Goal: Information Seeking & Learning: Learn about a topic

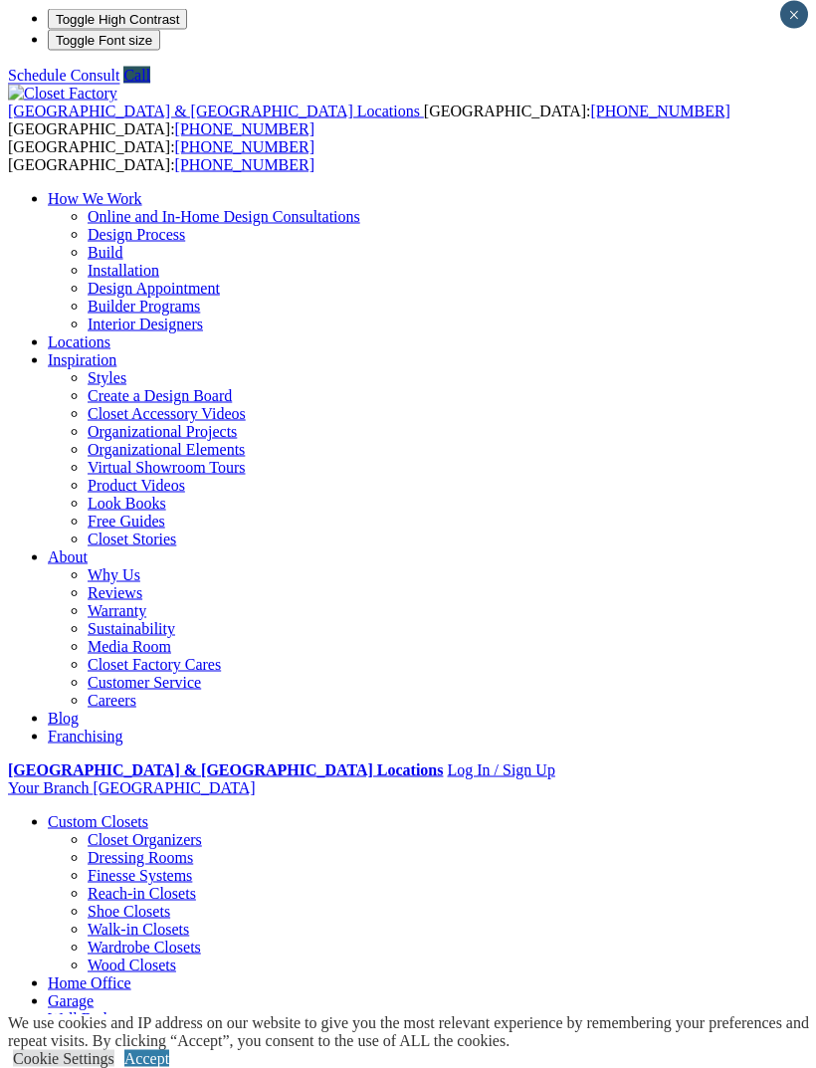
scroll to position [8, 0]
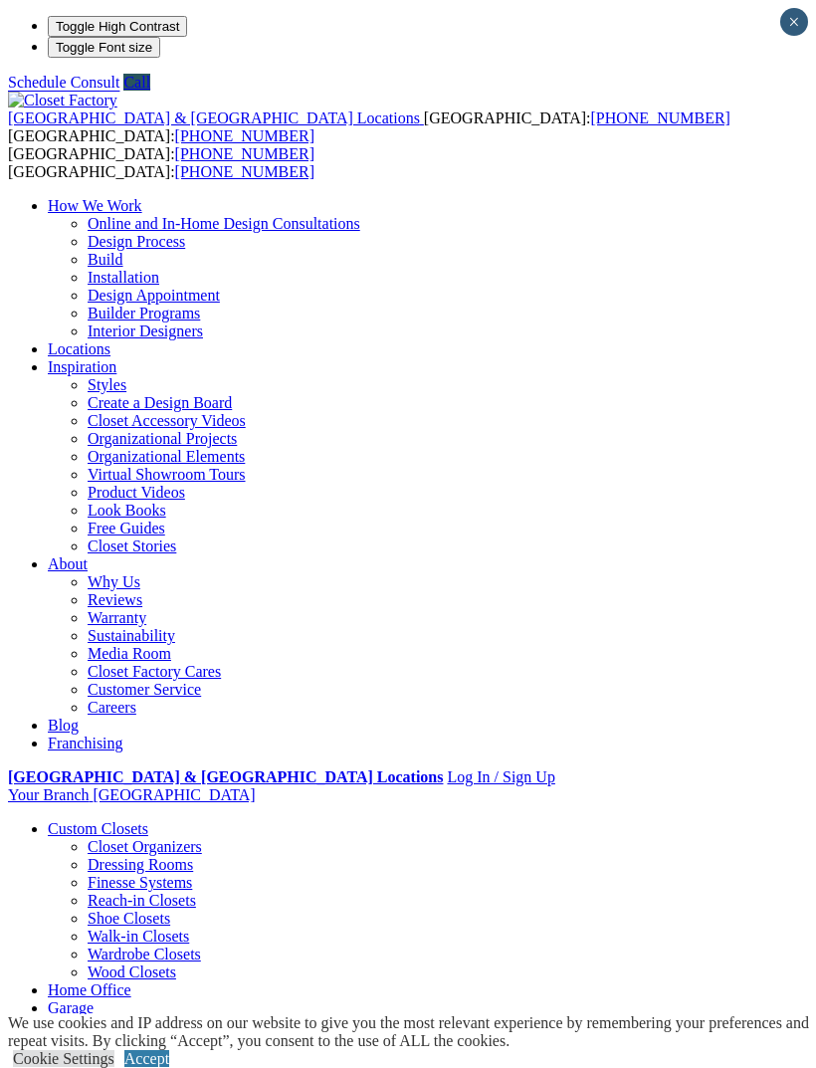
click at [0, 0] on div at bounding box center [0, 0] width 0 height 0
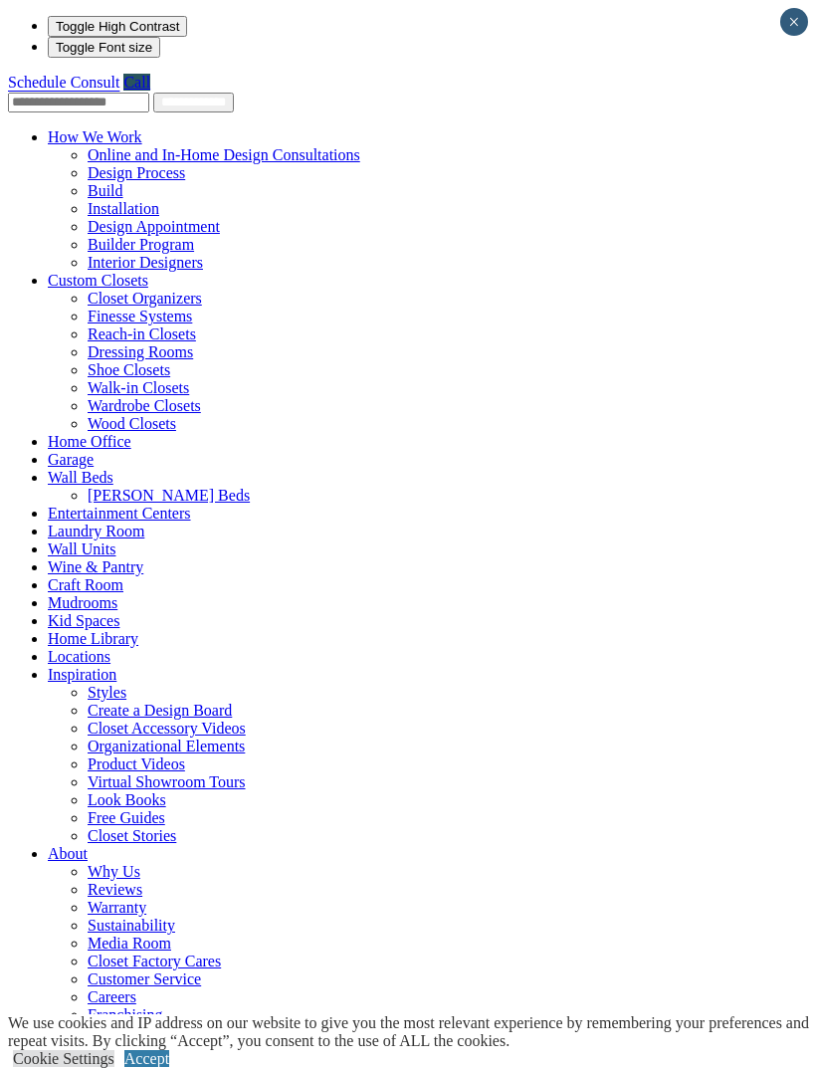
click at [116, 666] on link "Inspiration" at bounding box center [82, 674] width 69 height 17
click at [116, 666] on span at bounding box center [116, 674] width 0 height 17
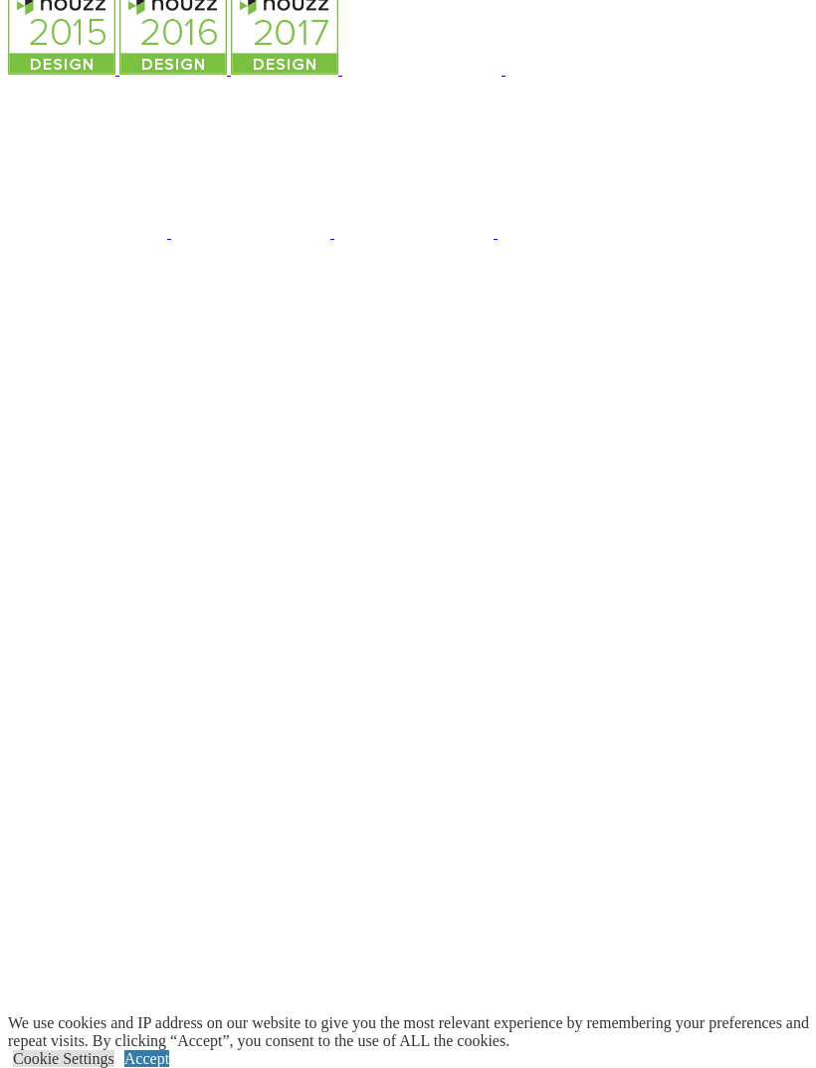
scroll to position [5354, 0]
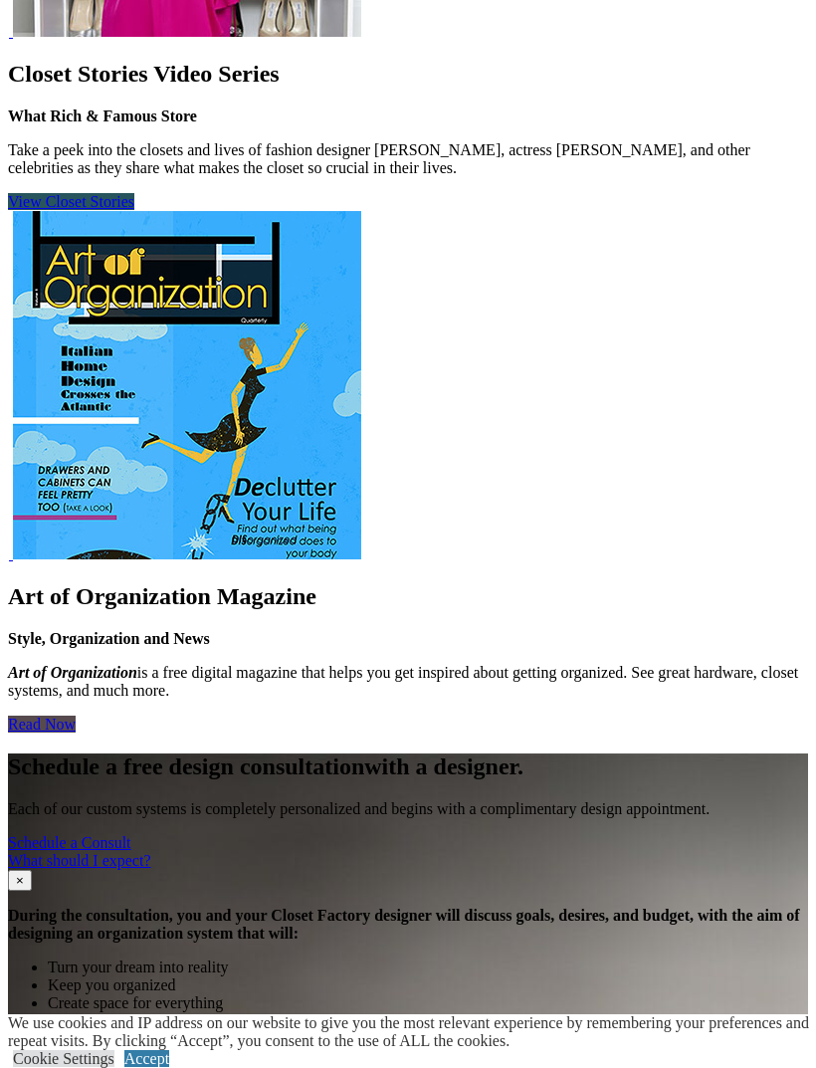
click at [0, 0] on span at bounding box center [0, 0] width 0 height 0
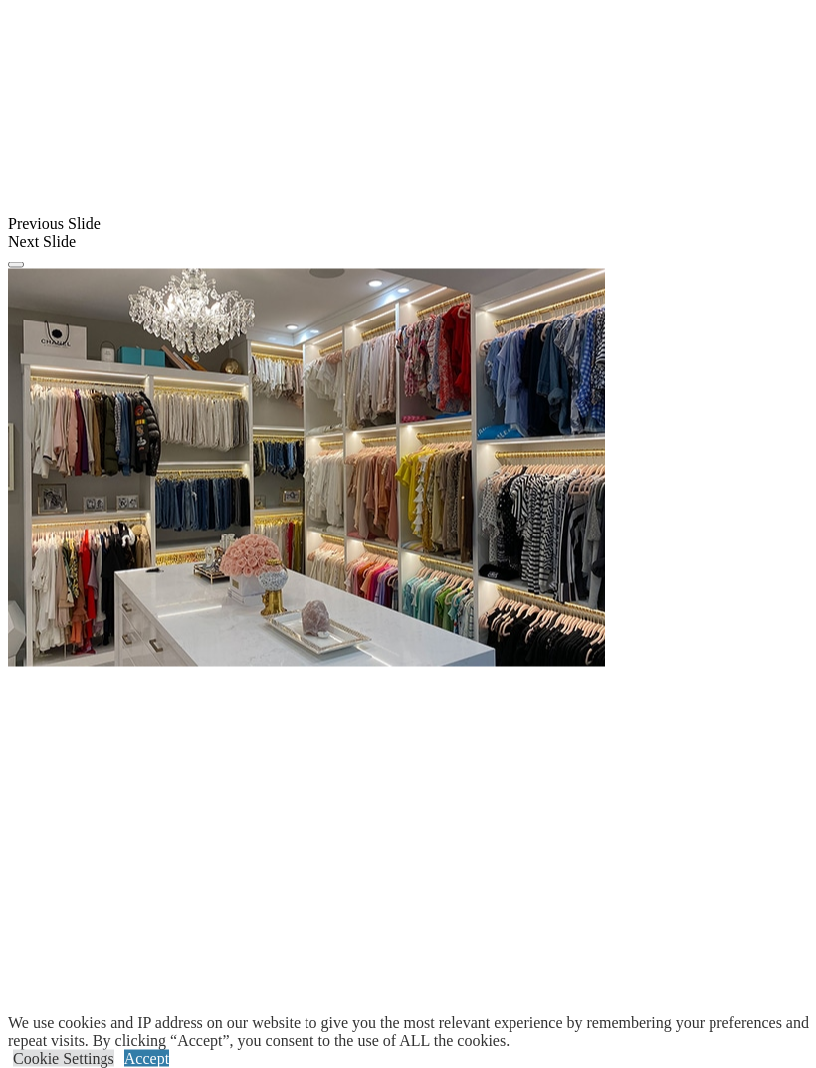
scroll to position [1791, 0]
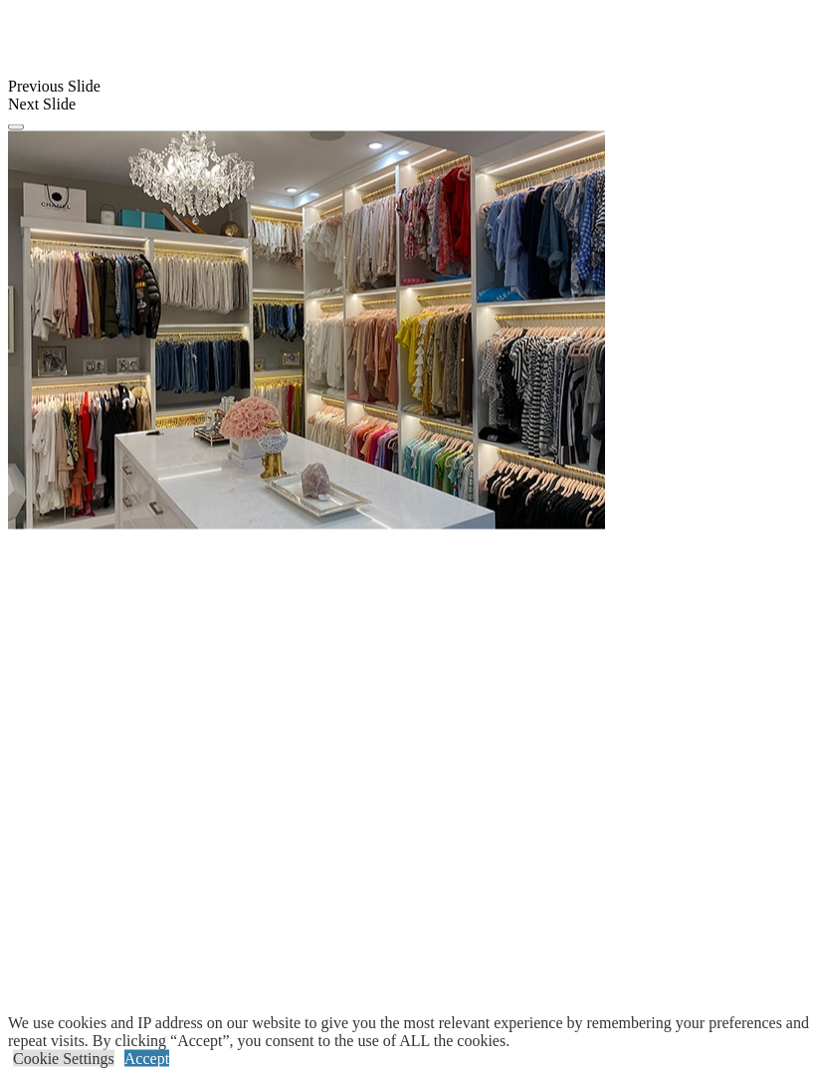
scroll to position [1928, 0]
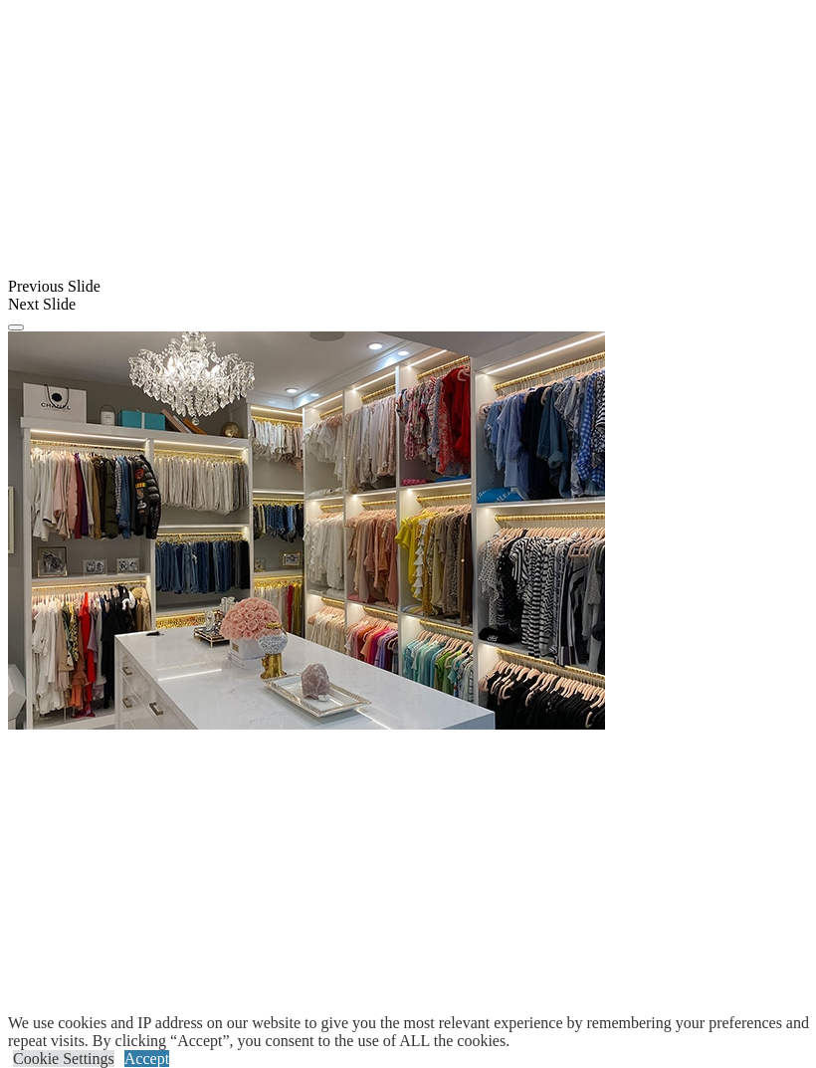
scroll to position [1726, 0]
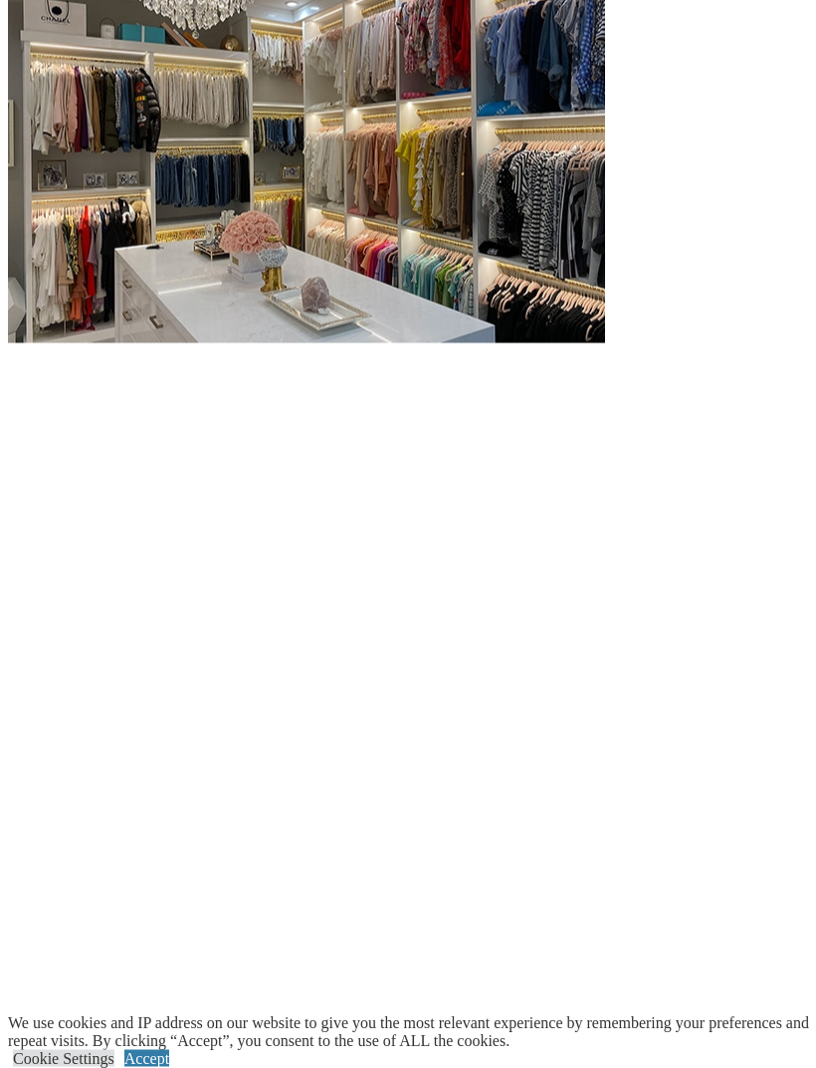
scroll to position [2115, 0]
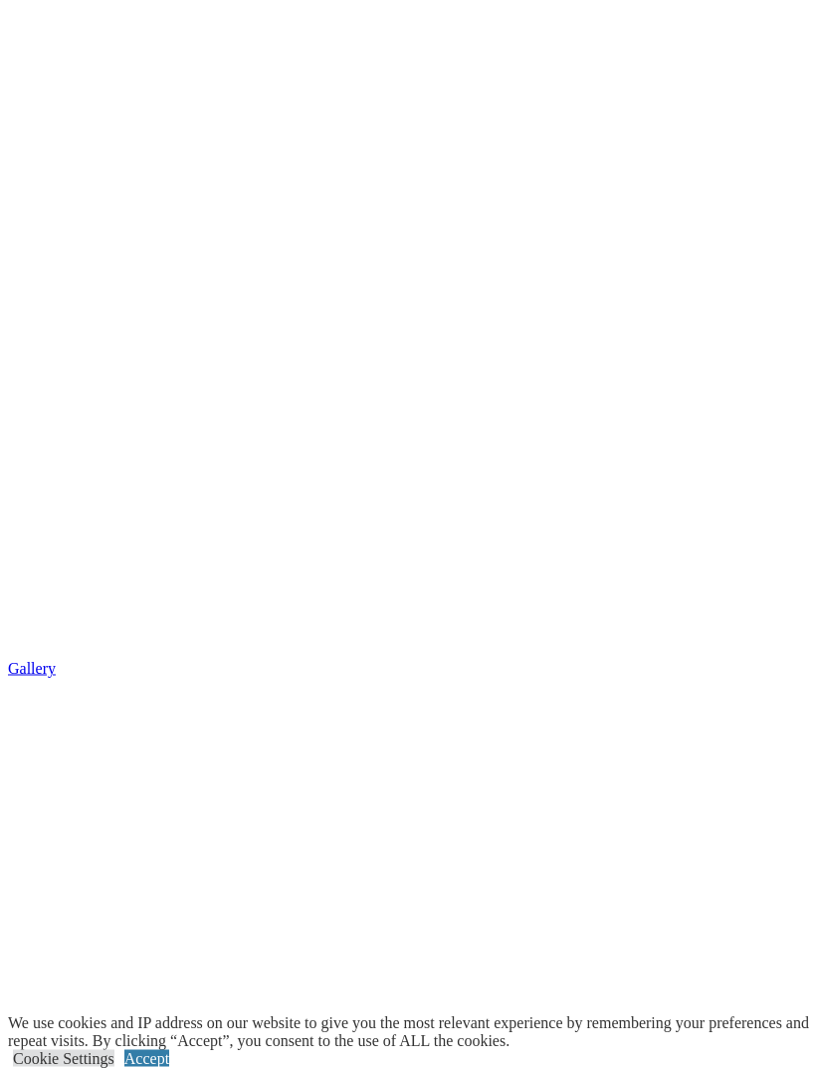
scroll to position [2610, 0]
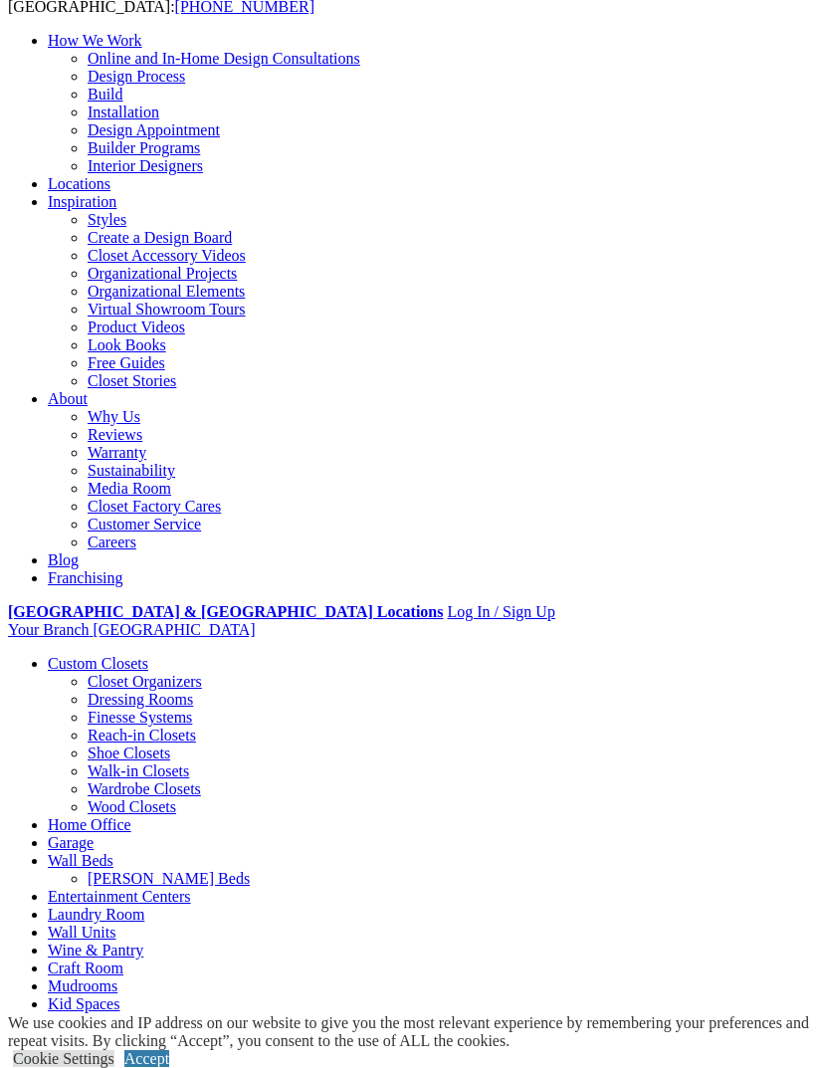
scroll to position [163, 0]
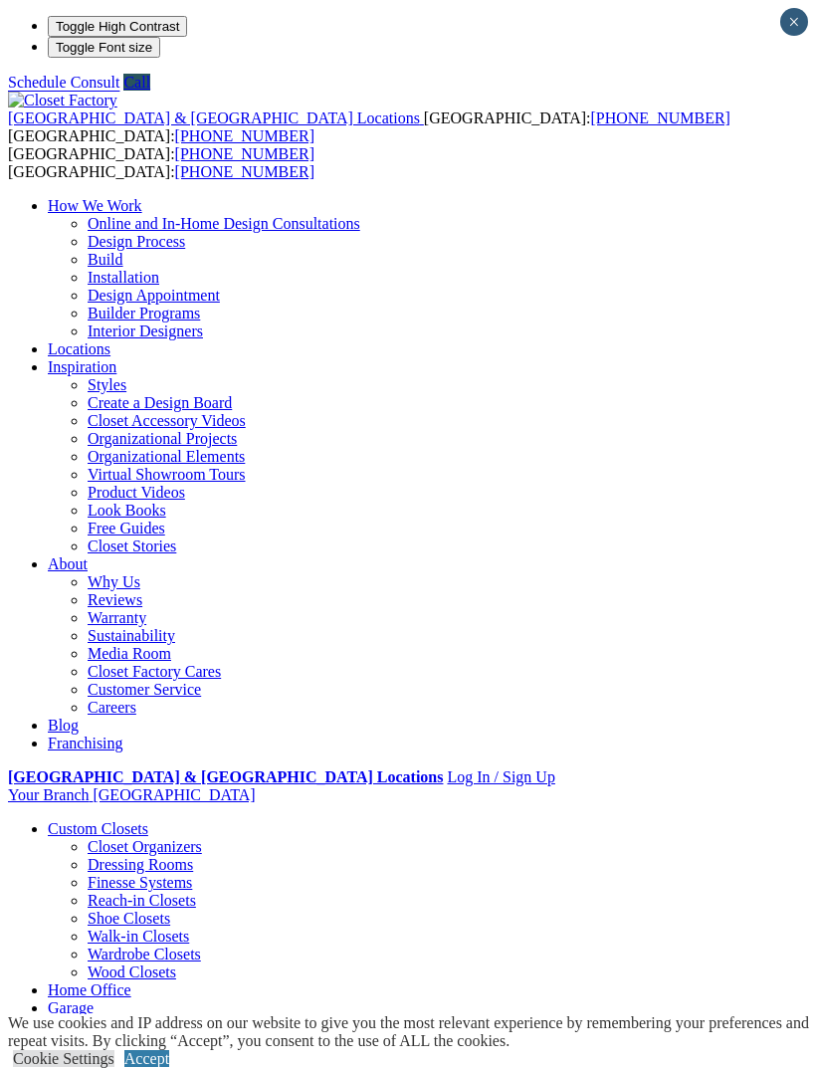
click at [0, 0] on span at bounding box center [0, 0] width 0 height 0
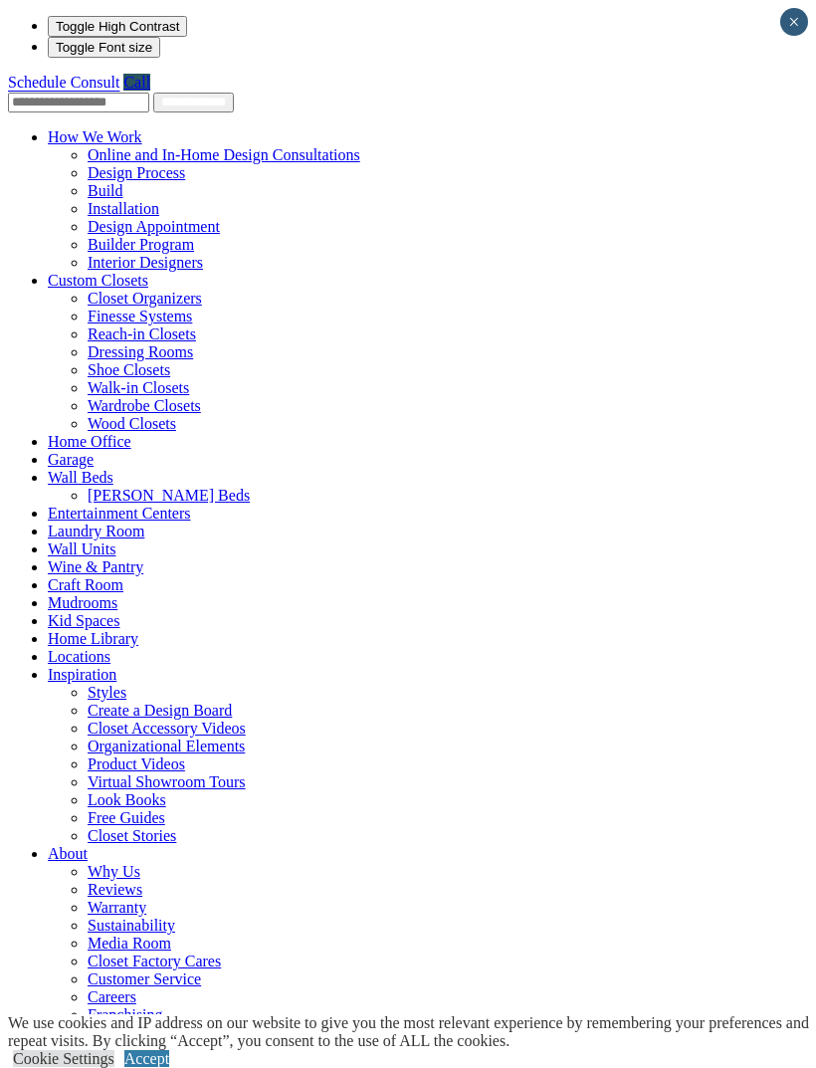
click at [148, 272] on link "Custom Closets" at bounding box center [98, 280] width 101 height 17
click at [148, 272] on span at bounding box center [148, 280] width 0 height 17
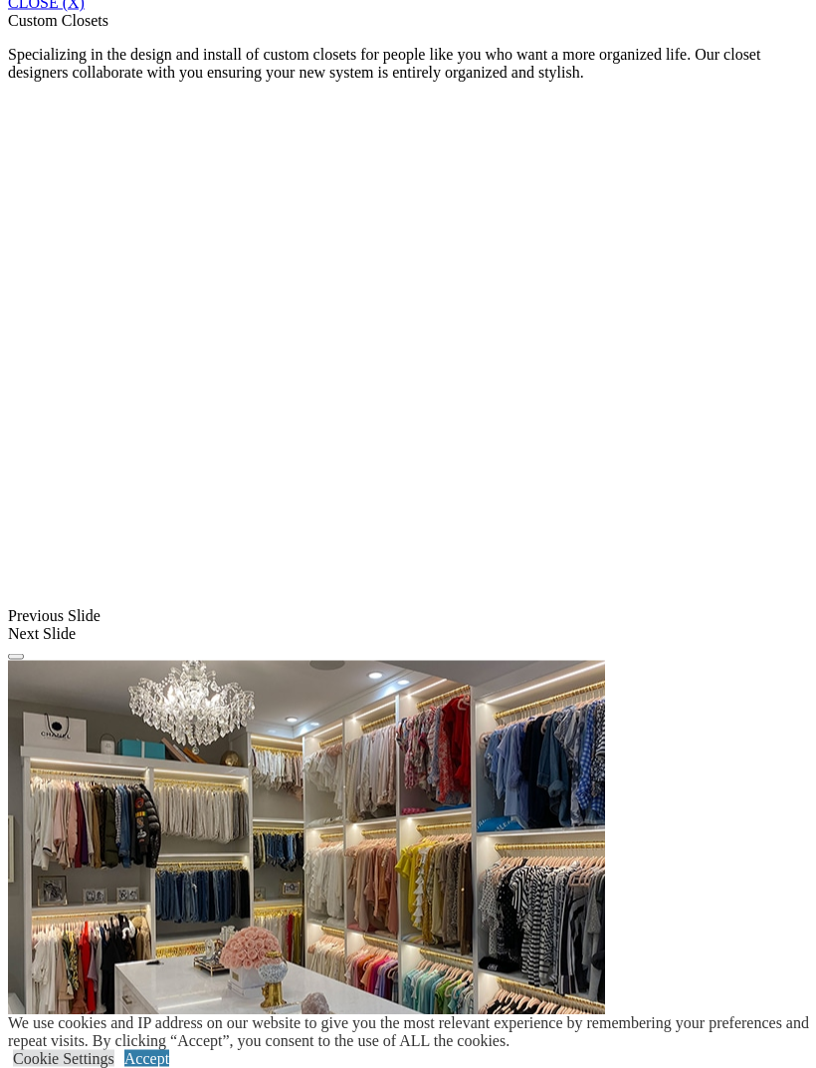
scroll to position [1399, 0]
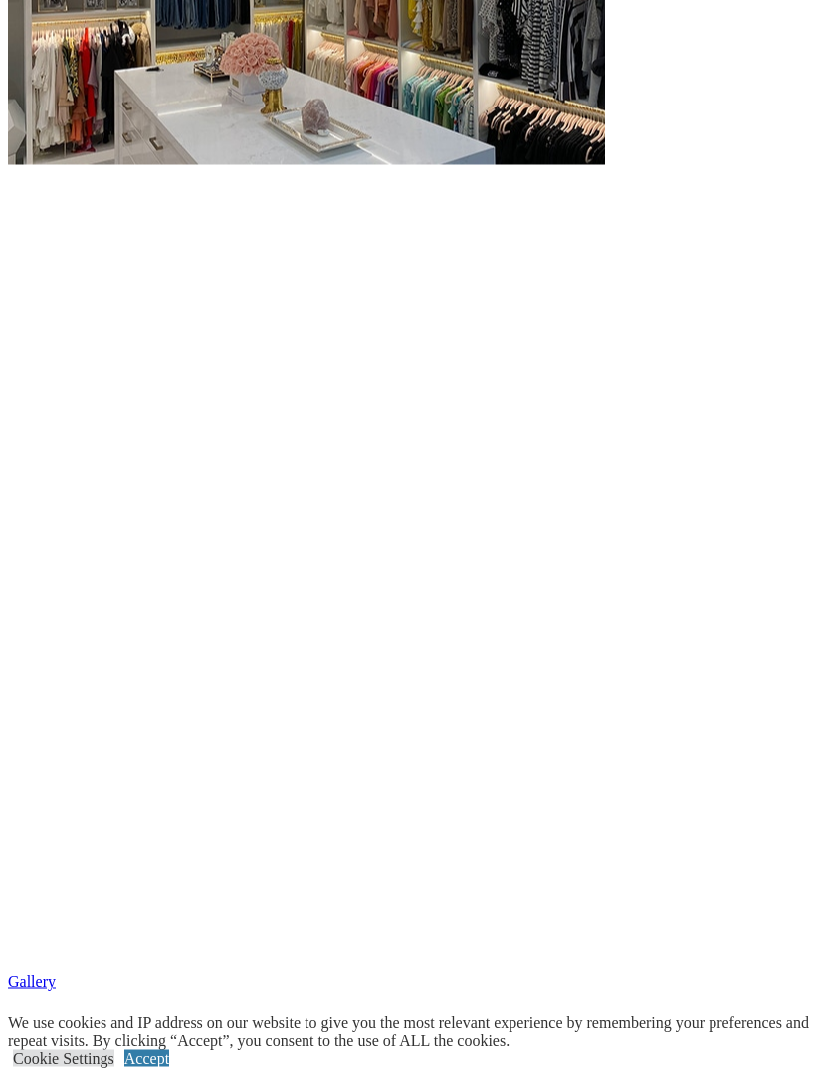
scroll to position [2294, 0]
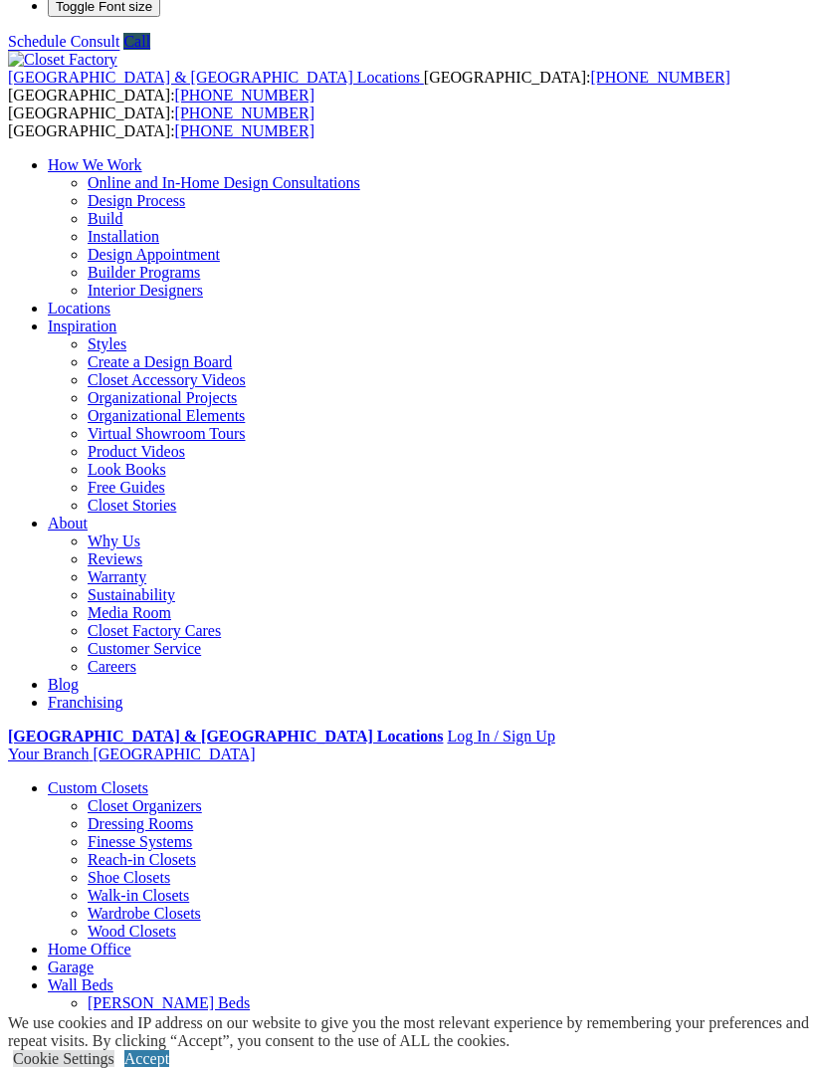
scroll to position [0, 0]
